Goal: Information Seeking & Learning: Learn about a topic

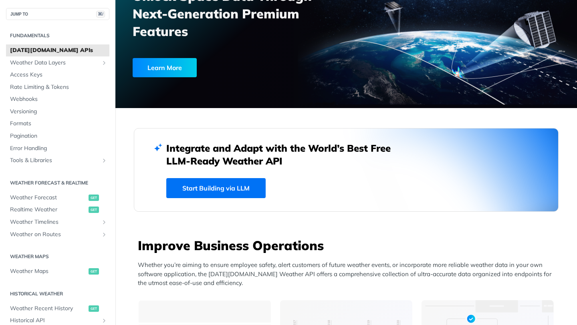
scroll to position [98, 0]
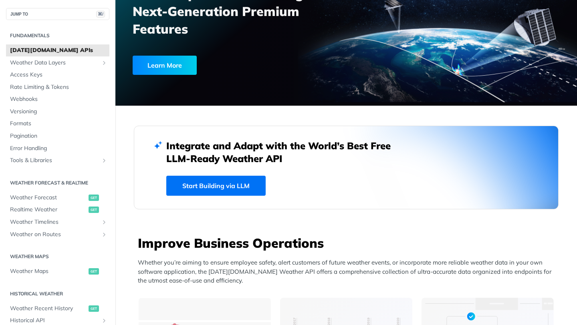
click at [244, 183] on link "Start Building via LLM" at bounding box center [215, 186] width 99 height 20
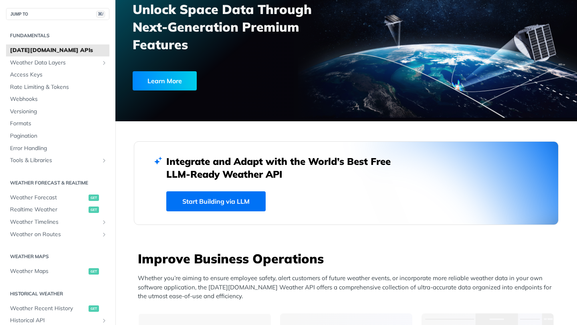
scroll to position [83, 0]
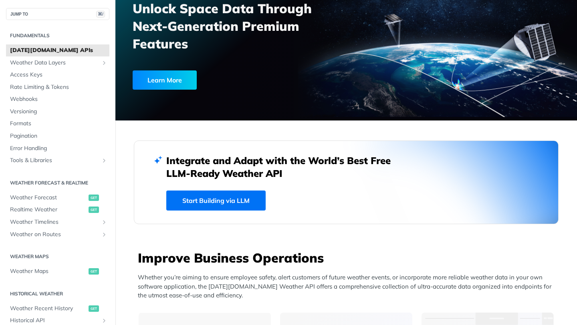
click at [233, 201] on link "Start Building via LLM" at bounding box center [215, 201] width 99 height 20
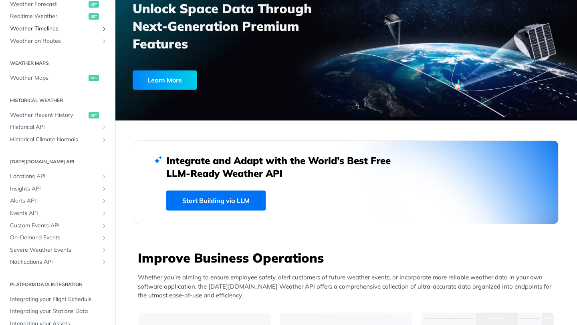
scroll to position [207, 0]
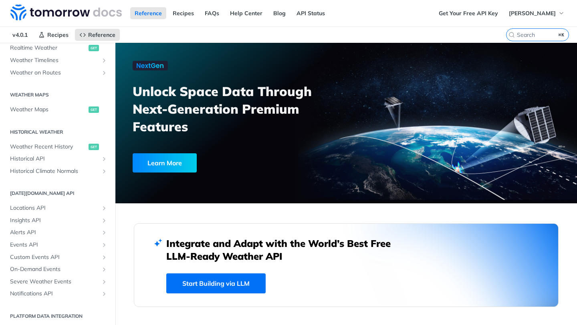
scroll to position [207, 0]
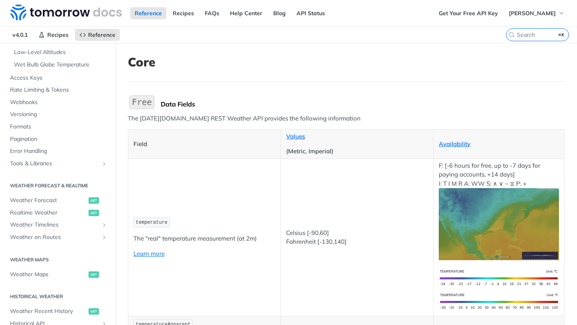
scroll to position [237, 0]
click at [532, 28] on label "⌘K" at bounding box center [537, 34] width 63 height 13
click at [532, 31] on input "⌘K" at bounding box center [528, 34] width 82 height 7
click at [531, 32] on input "search" at bounding box center [528, 34] width 82 height 7
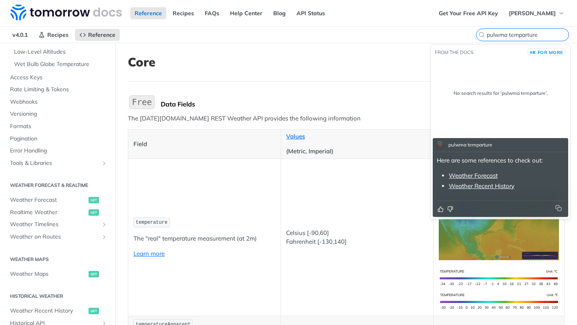
type input "pulwma temparture"
click at [489, 178] on link "Weather Forecast" at bounding box center [472, 176] width 49 height 8
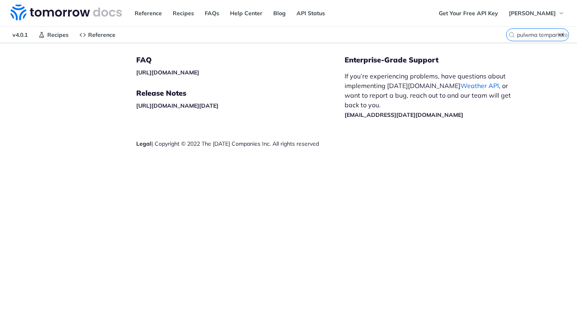
click at [460, 84] on link "Weather API" at bounding box center [479, 86] width 38 height 8
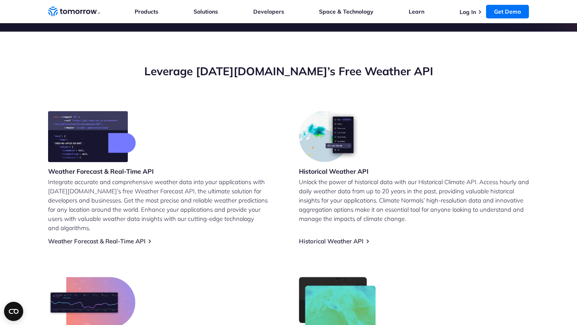
scroll to position [258, 0]
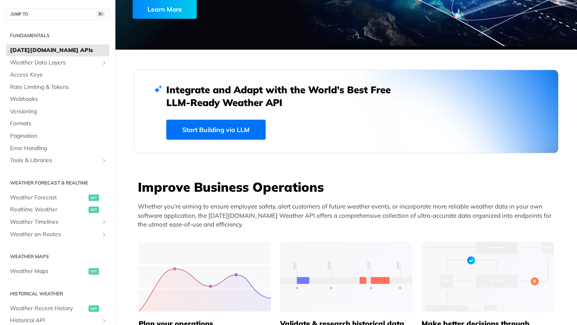
scroll to position [148, 0]
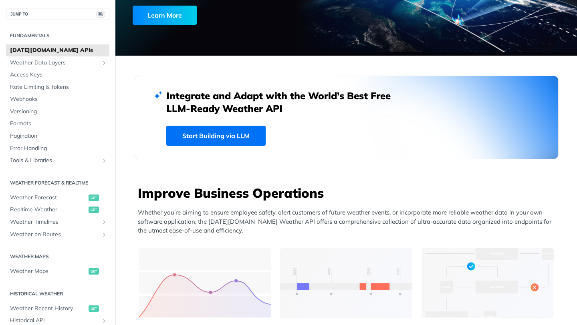
click at [223, 137] on link "Start Building via LLM" at bounding box center [215, 136] width 99 height 20
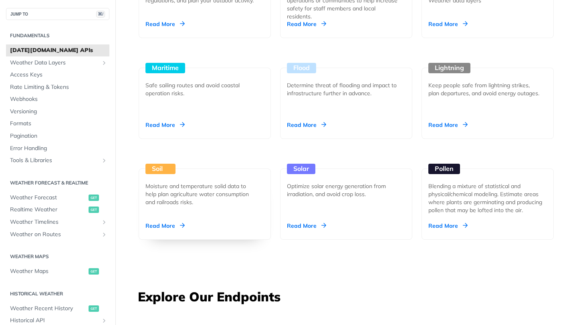
scroll to position [777, 0]
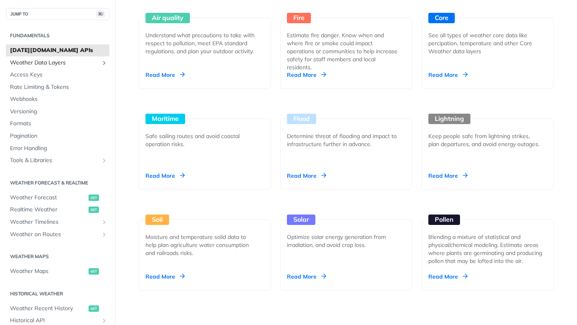
click at [44, 62] on span "Weather Data Layers" at bounding box center [54, 63] width 89 height 8
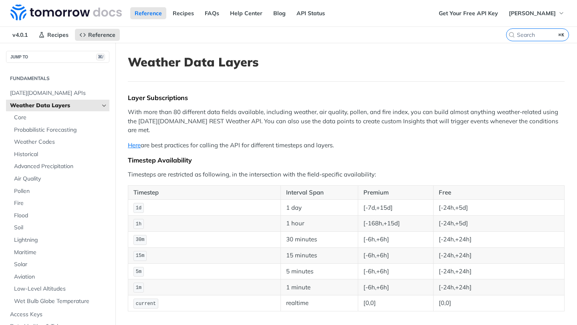
scroll to position [4, 0]
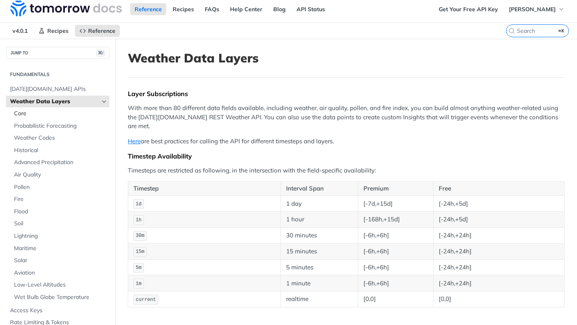
click at [29, 115] on span "Core" at bounding box center [60, 114] width 93 height 8
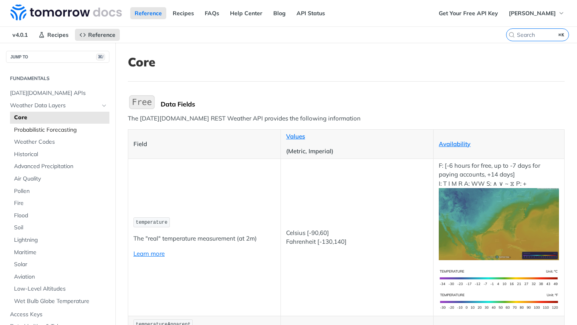
click at [27, 130] on span "Probabilistic Forecasting" at bounding box center [60, 130] width 93 height 8
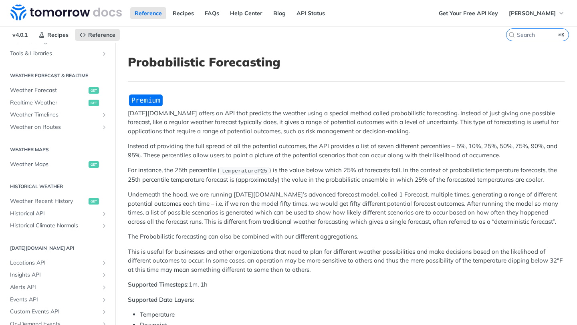
scroll to position [404, 0]
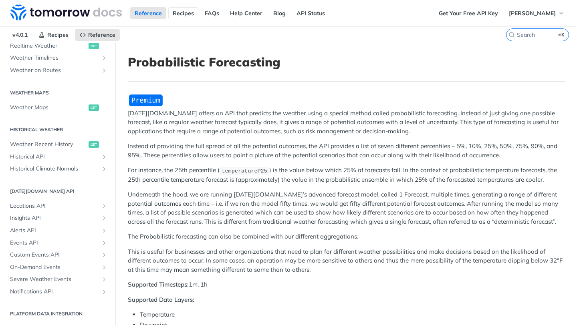
click at [178, 13] on link "Recipes" at bounding box center [183, 13] width 30 height 12
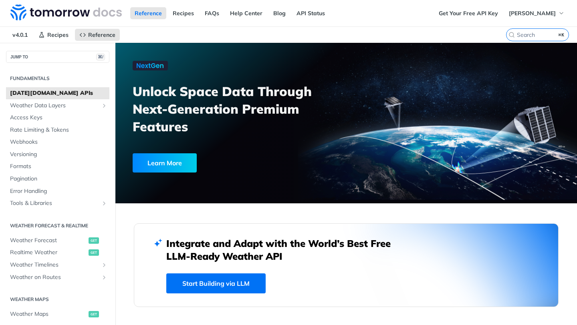
click at [90, 90] on span "[DATE][DOMAIN_NAME] APIs" at bounding box center [58, 93] width 97 height 8
click at [28, 63] on div "Fundamentals [DATE][DOMAIN_NAME] APIs Weather Data Layers Core Probabilistic Fo…" at bounding box center [57, 319] width 115 height 512
click at [40, 58] on button "JUMP TO ⌘/" at bounding box center [57, 57] width 103 height 12
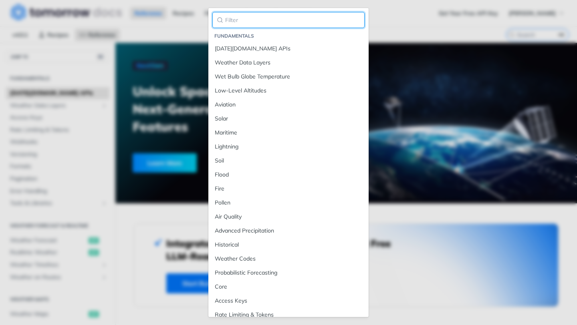
click at [232, 16] on input "search" at bounding box center [288, 20] width 152 height 16
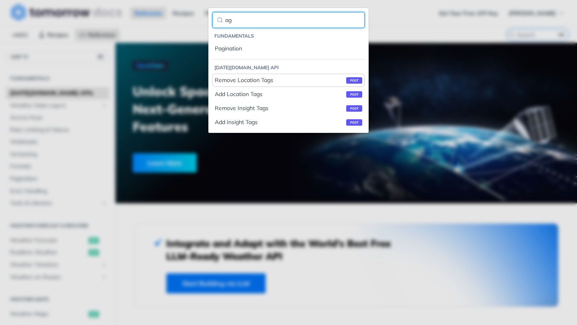
type input "a"
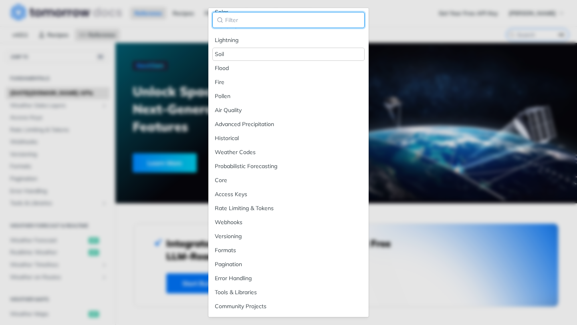
scroll to position [111, 0]
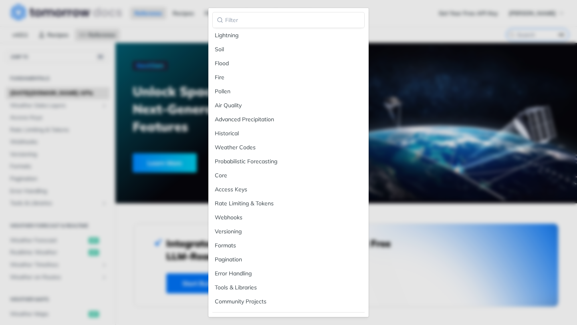
click at [463, 177] on div "Fundamentals [DATE][DOMAIN_NAME] APIs Weather Data Layers Wet Bulb Globe Temper…" at bounding box center [288, 162] width 577 height 325
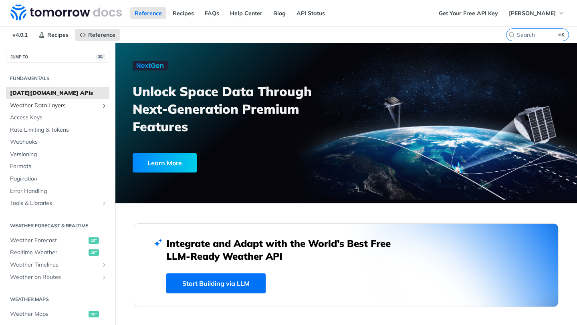
click at [59, 107] on span "Weather Data Layers" at bounding box center [54, 106] width 89 height 8
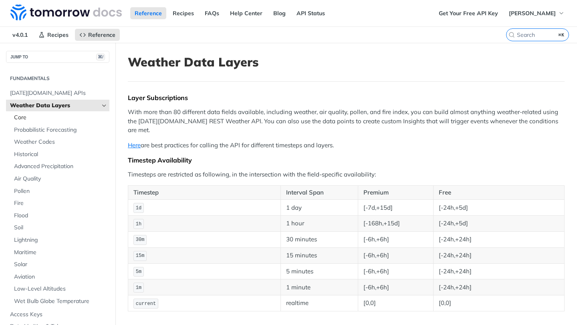
click at [38, 118] on span "Core" at bounding box center [60, 118] width 93 height 8
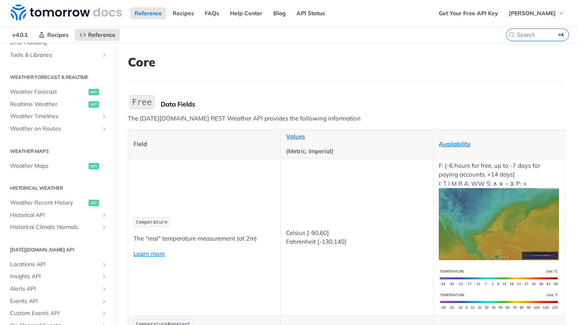
scroll to position [346, 0]
click at [42, 166] on span "Weather Maps" at bounding box center [48, 165] width 76 height 8
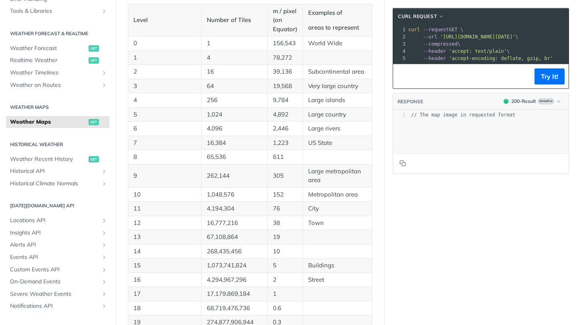
scroll to position [342, 0]
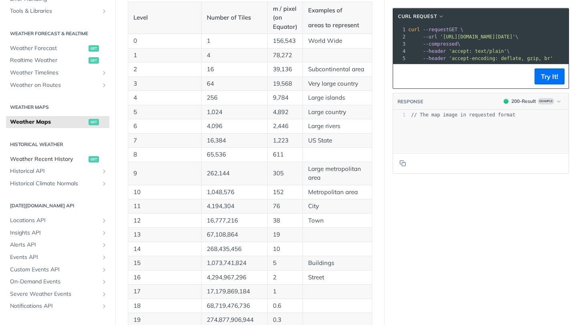
click at [27, 159] on span "Weather Recent History" at bounding box center [48, 159] width 76 height 8
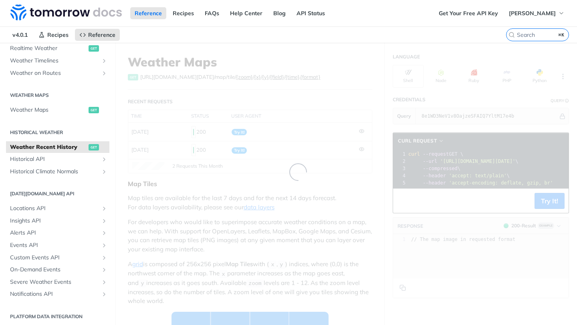
scroll to position [207, 0]
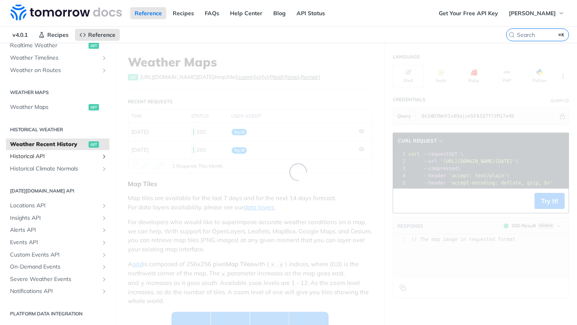
click at [37, 157] on span "Historical API" at bounding box center [54, 157] width 89 height 8
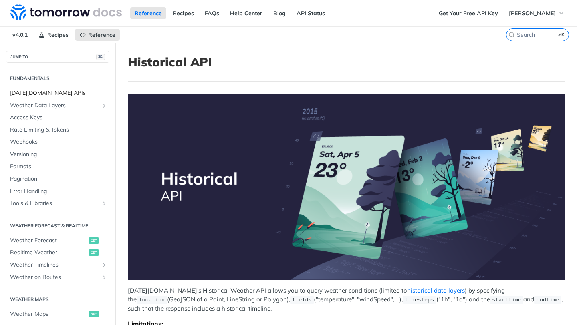
click at [29, 90] on span "[DATE][DOMAIN_NAME] APIs" at bounding box center [58, 93] width 97 height 8
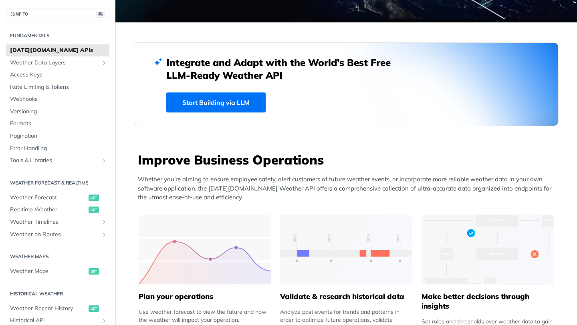
scroll to position [182, 0]
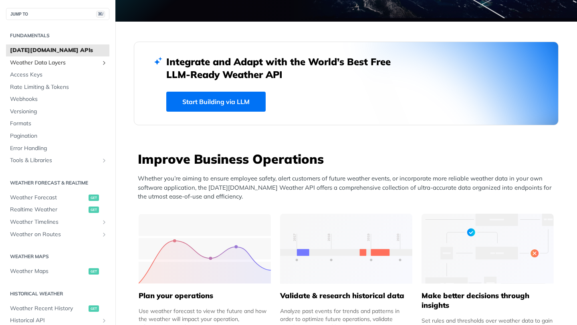
click at [66, 65] on span "Weather Data Layers" at bounding box center [54, 63] width 89 height 8
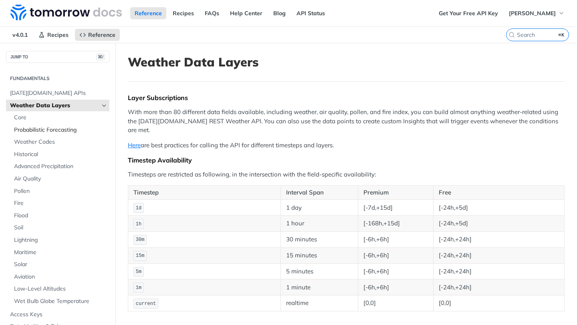
click at [66, 124] on link "Probabilistic Forecasting" at bounding box center [59, 130] width 99 height 12
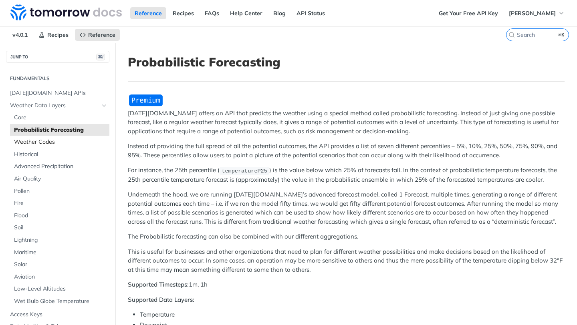
click at [45, 142] on span "Weather Codes" at bounding box center [60, 142] width 93 height 8
